Goal: Information Seeking & Learning: Find contact information

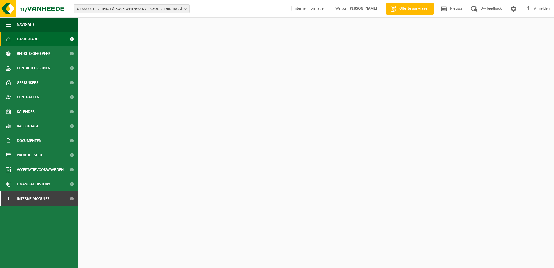
click at [95, 10] on span "01-000001 - VILLEROY & BOCH WELLNESS NV - [GEOGRAPHIC_DATA]" at bounding box center [129, 9] width 105 height 9
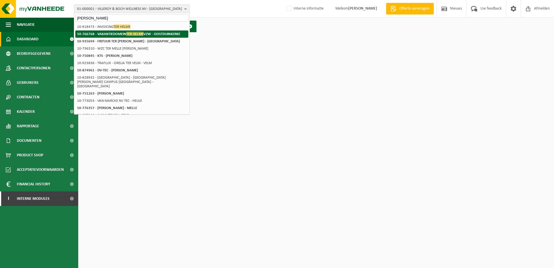
type input "[PERSON_NAME]"
click at [112, 33] on strong "10-766768 - VAKANTIEDOMEIN TER HELME VZW - OOSTDUINKERKE" at bounding box center [128, 34] width 103 height 4
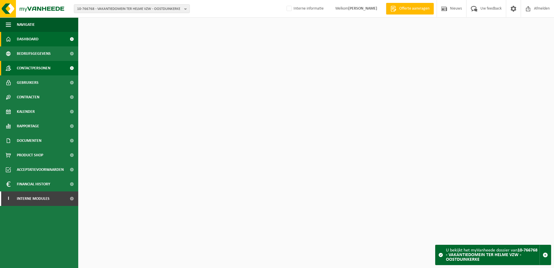
click at [33, 66] on span "Contactpersonen" at bounding box center [34, 68] width 34 height 14
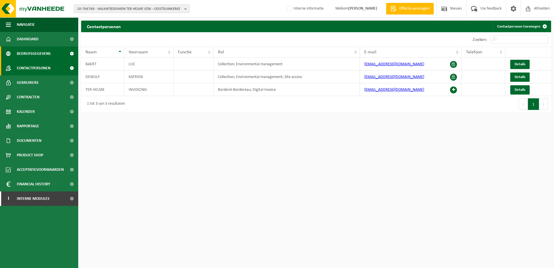
click at [34, 53] on span "Bedrijfsgegevens" at bounding box center [34, 53] width 34 height 14
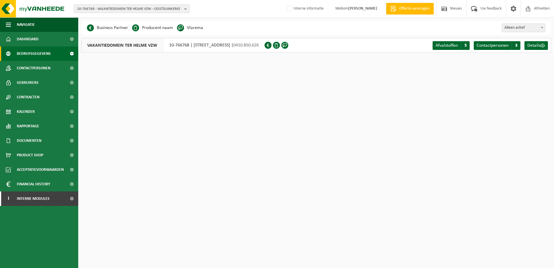
click at [36, 65] on span "Contactpersonen" at bounding box center [34, 68] width 34 height 14
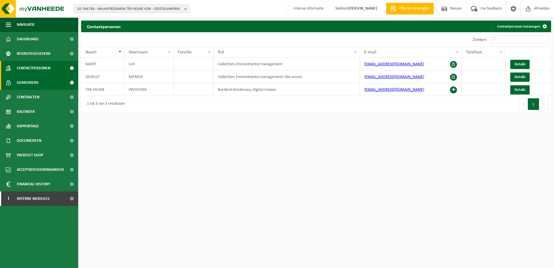
click at [33, 81] on span "Gebruikers" at bounding box center [28, 82] width 22 height 14
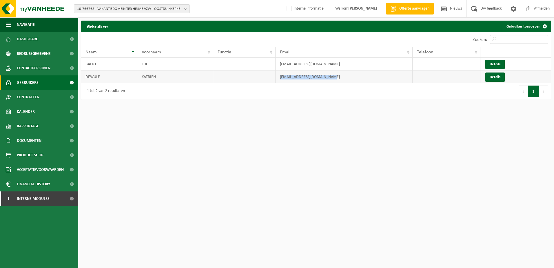
drag, startPoint x: 344, startPoint y: 81, endPoint x: 279, endPoint y: 77, distance: 65.0
click at [279, 77] on td "[EMAIL_ADDRESS][DOMAIN_NAME]" at bounding box center [343, 76] width 137 height 13
copy td "[EMAIL_ADDRESS][DOMAIN_NAME]"
drag, startPoint x: 333, startPoint y: 63, endPoint x: 275, endPoint y: 63, distance: 57.6
click at [275, 63] on td "[EMAIL_ADDRESS][DOMAIN_NAME]" at bounding box center [343, 64] width 137 height 13
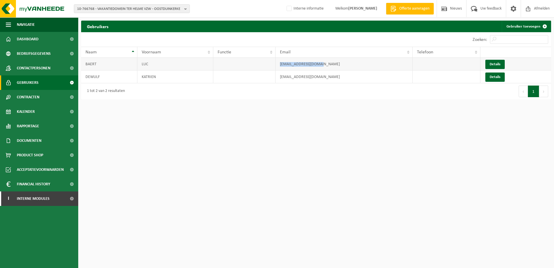
copy td "[EMAIL_ADDRESS][DOMAIN_NAME]"
